Goal: Transaction & Acquisition: Purchase product/service

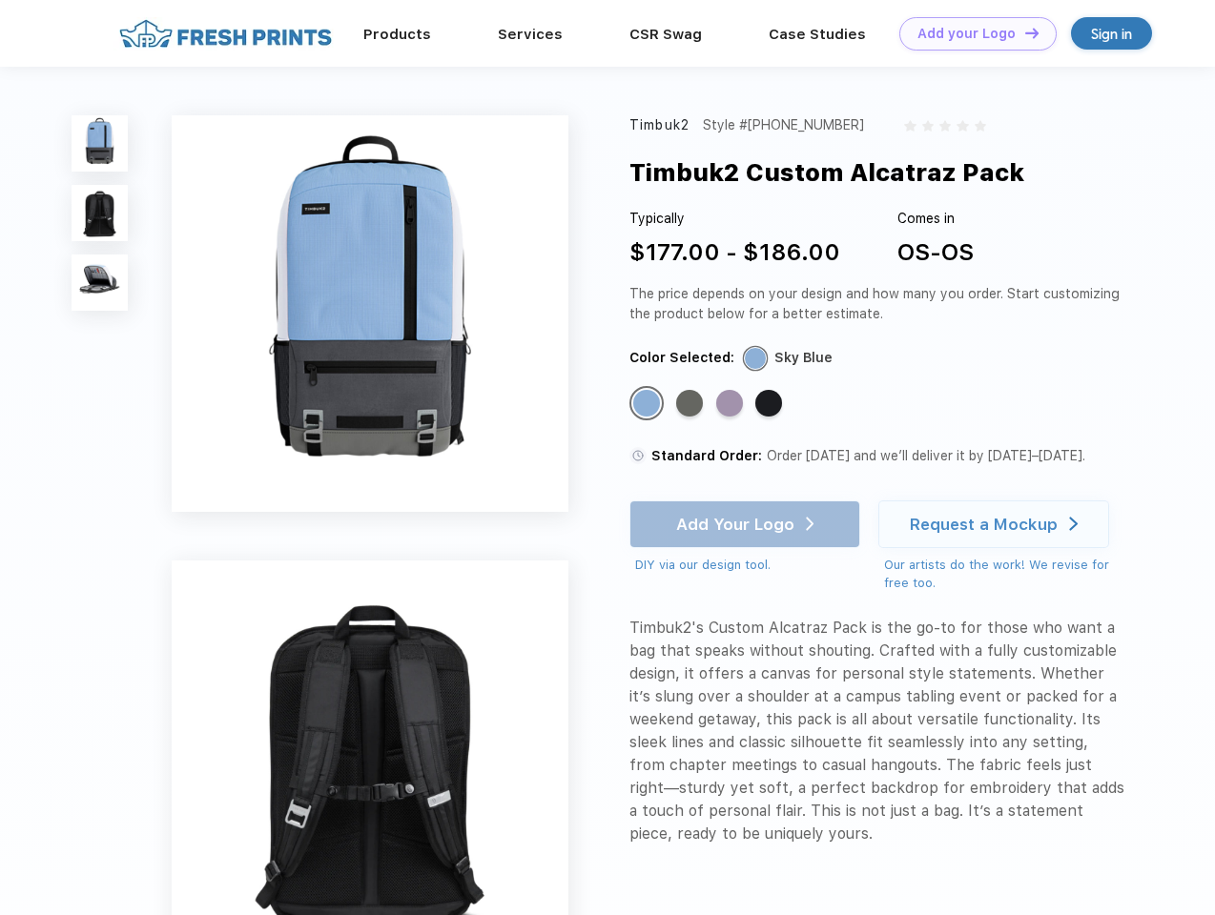
click at [971, 33] on link "Add your Logo Design Tool" at bounding box center [977, 33] width 157 height 33
click at [0, 0] on div "Design Tool" at bounding box center [0, 0] width 0 height 0
click at [1023, 32] on link "Add your Logo Design Tool" at bounding box center [977, 33] width 157 height 33
click at [100, 143] on img at bounding box center [100, 143] width 56 height 56
click at [100, 214] on img at bounding box center [100, 213] width 56 height 56
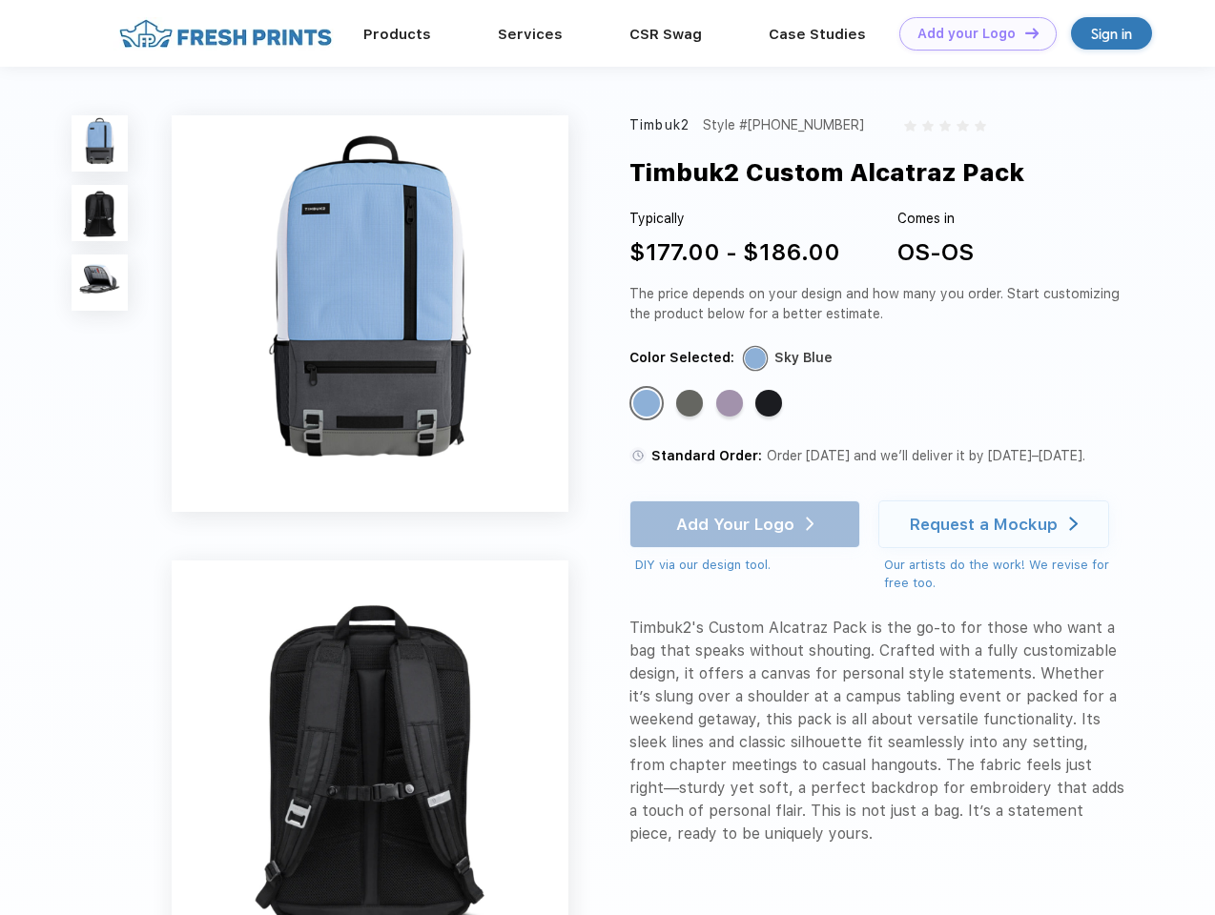
click at [100, 283] on img at bounding box center [100, 283] width 56 height 56
click at [648, 404] on div "Standard Color" at bounding box center [646, 403] width 27 height 27
click at [691, 404] on div "Standard Color" at bounding box center [689, 403] width 27 height 27
click at [731, 404] on div "Standard Color" at bounding box center [729, 403] width 27 height 27
click at [770, 404] on div "Standard Color" at bounding box center [768, 403] width 27 height 27
